Goal: Transaction & Acquisition: Download file/media

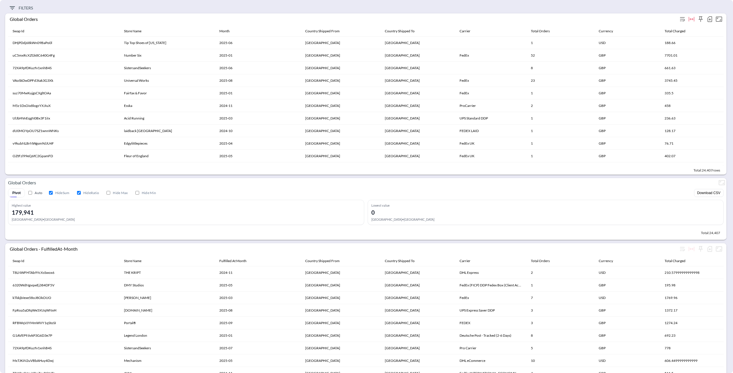
click at [710, 21] on icon "button" at bounding box center [709, 19] width 7 height 7
click at [655, 29] on li "Download CSV ( 24,407 Rows )" at bounding box center [675, 31] width 76 height 10
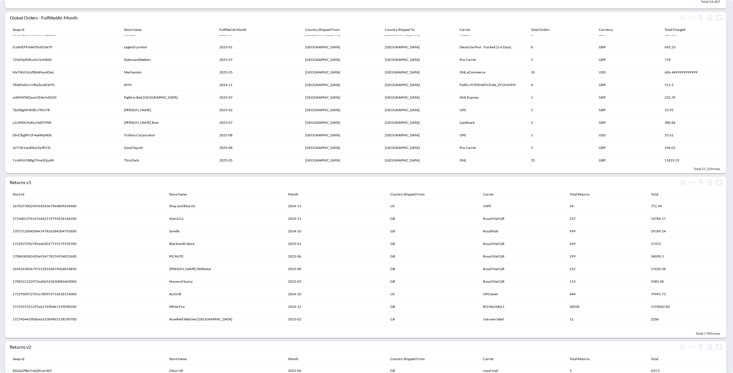
scroll to position [286, 0]
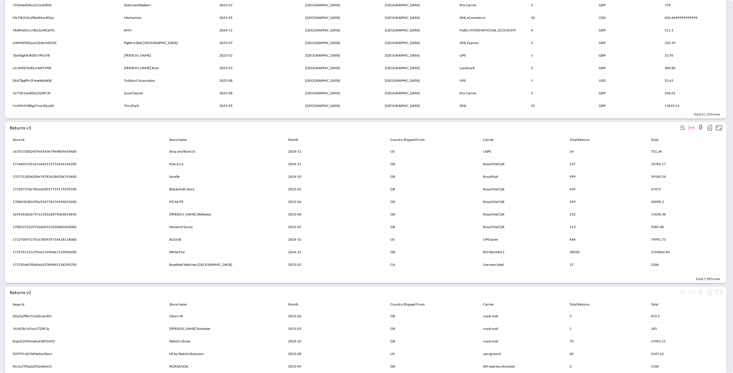
click at [710, 128] on icon "button" at bounding box center [709, 127] width 7 height 7
click at [683, 142] on li "Download CSV ( 7,985 Rows )" at bounding box center [676, 140] width 73 height 10
click at [709, 293] on icon "button" at bounding box center [709, 293] width 2 height 2
click at [672, 304] on li "Download CSV ( 1,420 Rows )" at bounding box center [676, 305] width 73 height 10
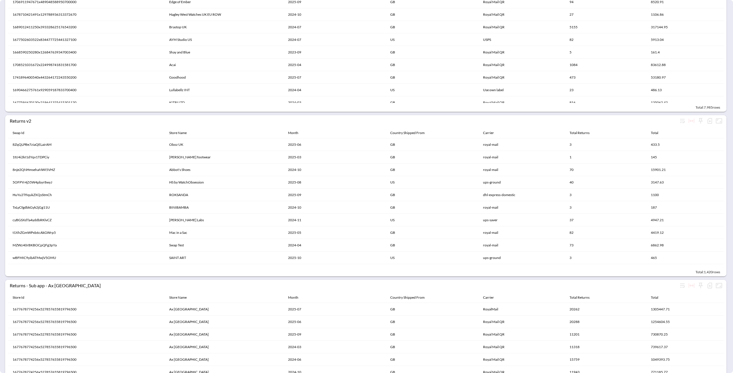
scroll to position [593, 0]
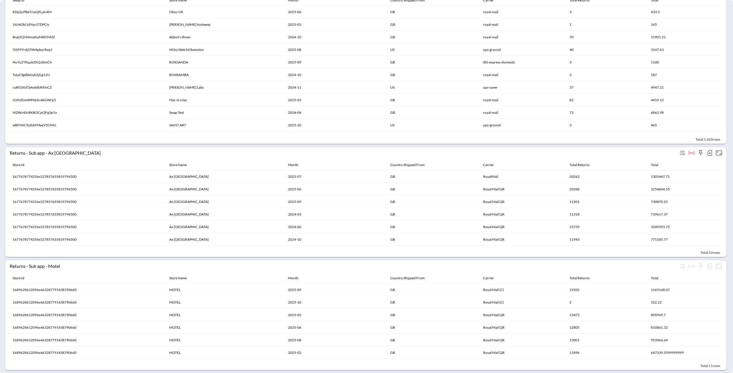
click at [710, 151] on icon "button" at bounding box center [709, 153] width 7 height 7
click at [656, 162] on li "Download CSV ( 52 Rows )" at bounding box center [679, 162] width 67 height 10
click at [708, 266] on icon "button" at bounding box center [709, 267] width 5 height 6
drag, startPoint x: 674, startPoint y: 272, endPoint x: 666, endPoint y: 273, distance: 8.1
click at [674, 273] on li "Download CSV ( 11 Rows )" at bounding box center [679, 275] width 67 height 10
